Goal: Task Accomplishment & Management: Manage account settings

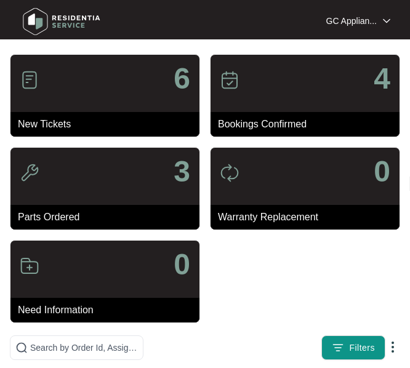
click at [79, 87] on div "6" at bounding box center [104, 83] width 189 height 57
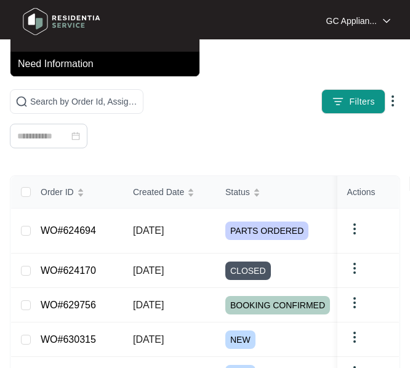
scroll to position [308, 0]
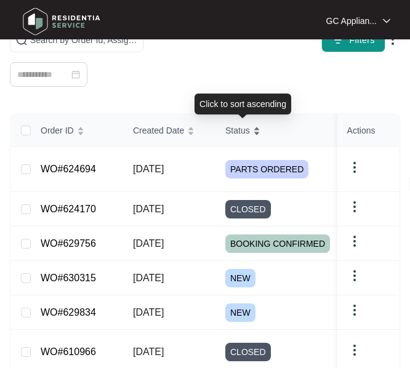
click at [237, 129] on span "Status" at bounding box center [237, 131] width 25 height 14
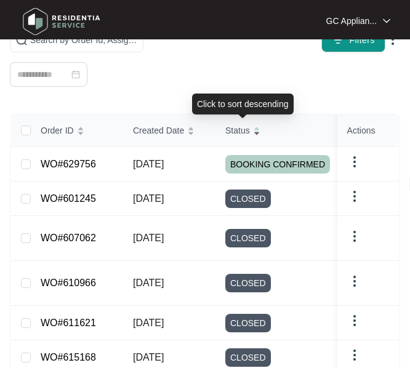
click at [237, 129] on span "Status" at bounding box center [237, 131] width 25 height 14
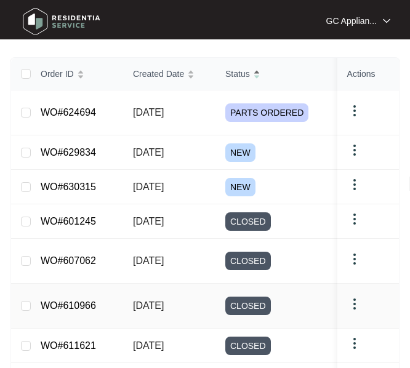
scroll to position [322, 0]
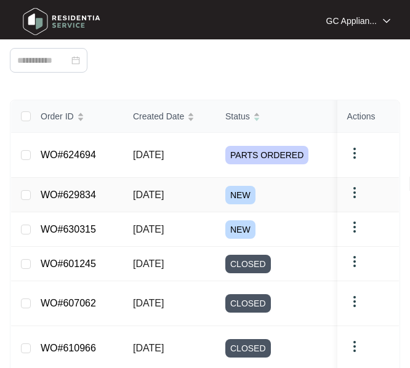
click at [76, 190] on link "WO#629834" at bounding box center [68, 195] width 55 height 10
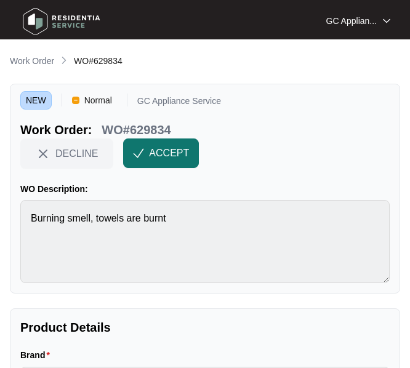
click at [161, 156] on span "ACCEPT" at bounding box center [169, 153] width 40 height 15
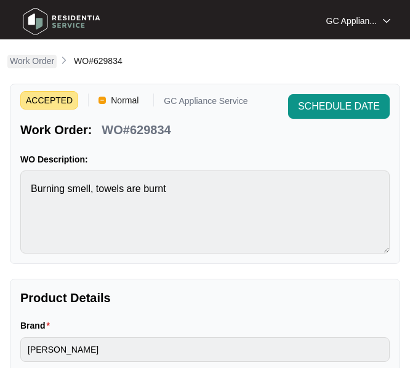
click at [36, 61] on p "Work Order" at bounding box center [32, 61] width 44 height 12
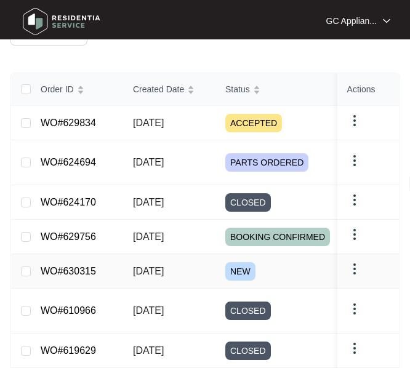
scroll to position [431, 0]
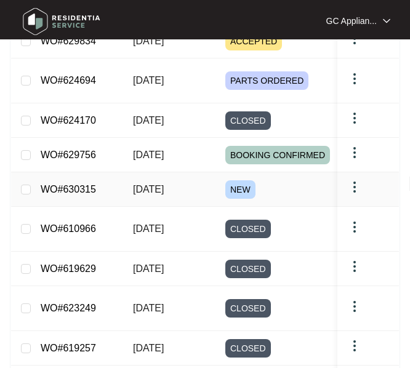
click at [142, 191] on span "[DATE]" at bounding box center [148, 189] width 31 height 10
